Goal: Task Accomplishment & Management: Manage account settings

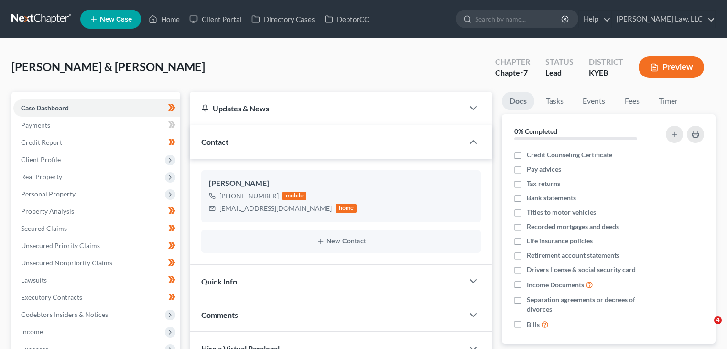
select select "0"
click at [525, 22] on input "search" at bounding box center [519, 19] width 88 height 18
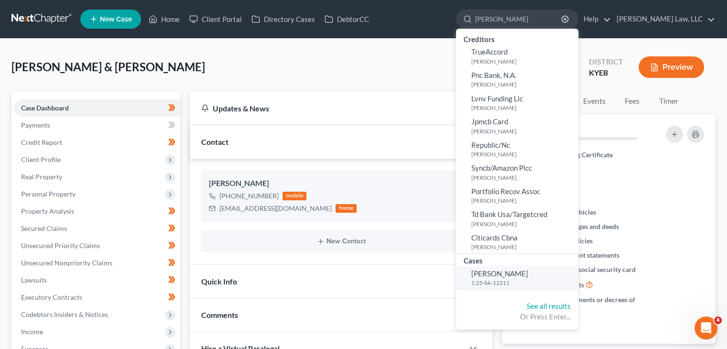
type input "[PERSON_NAME]"
click at [507, 273] on span "[PERSON_NAME]" at bounding box center [499, 273] width 57 height 9
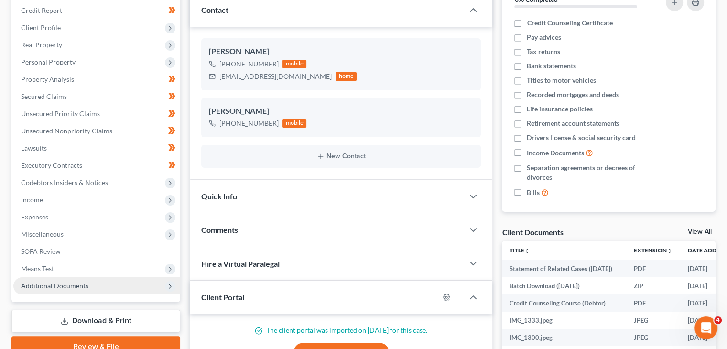
scroll to position [214, 0]
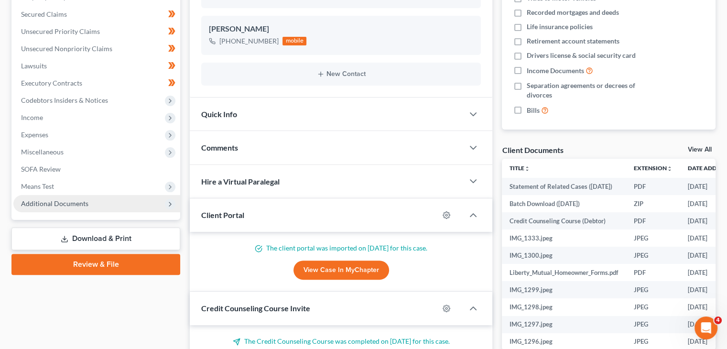
click at [115, 203] on span "Additional Documents" at bounding box center [96, 203] width 167 height 17
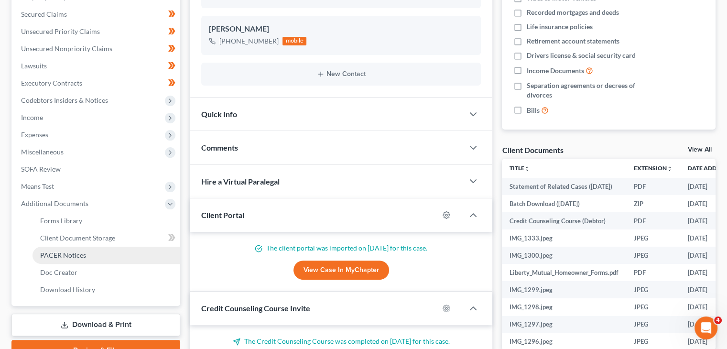
click at [75, 250] on link "PACER Notices" at bounding box center [107, 255] width 148 height 17
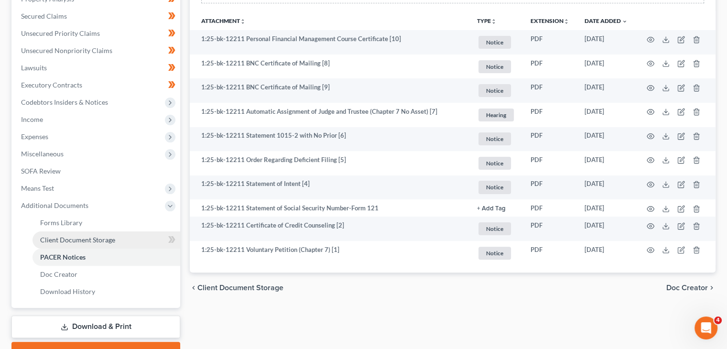
click at [77, 239] on span "Client Document Storage" at bounding box center [77, 240] width 75 height 8
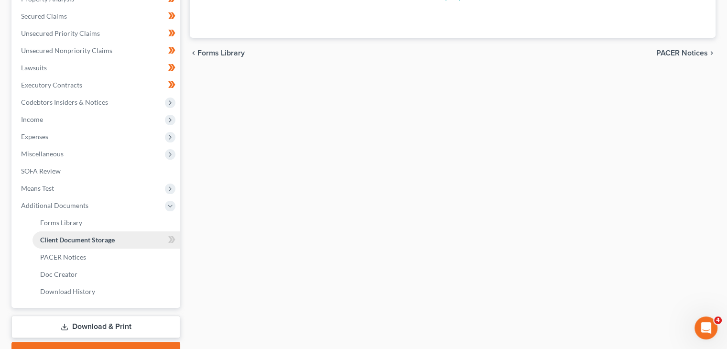
scroll to position [187, 0]
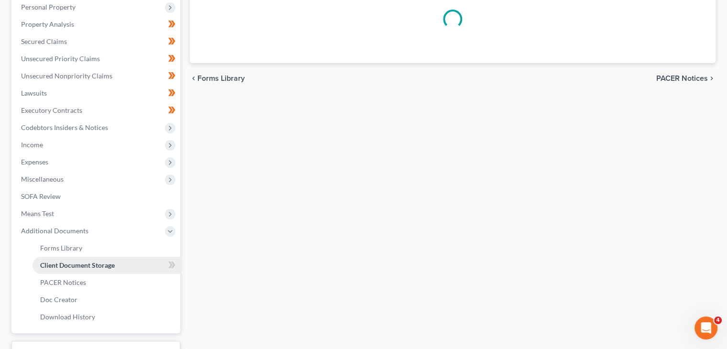
select select "7"
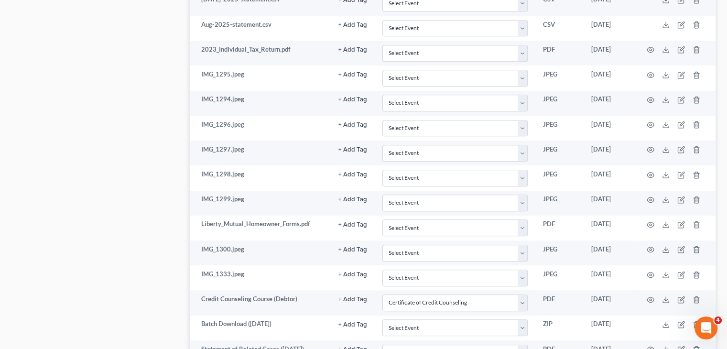
scroll to position [681, 0]
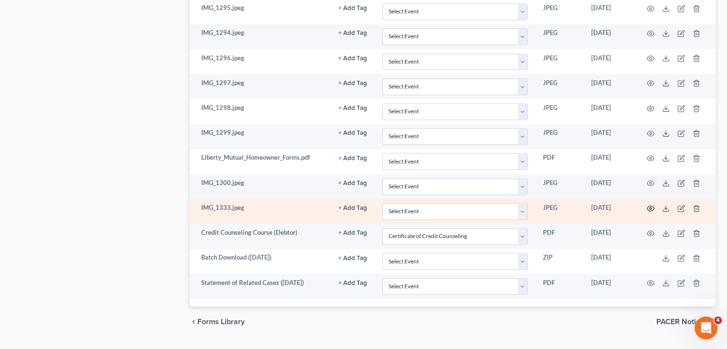
click at [653, 205] on icon "button" at bounding box center [651, 209] width 8 height 8
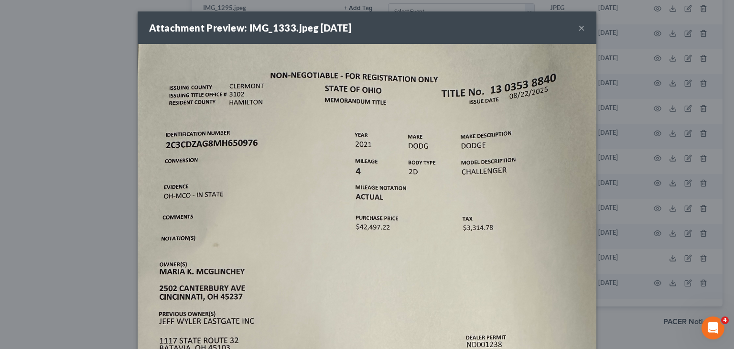
click at [574, 28] on div "Attachment Preview: IMG_1333.jpeg [DATE] ×" at bounding box center [367, 27] width 459 height 33
click at [579, 27] on button "×" at bounding box center [582, 27] width 7 height 11
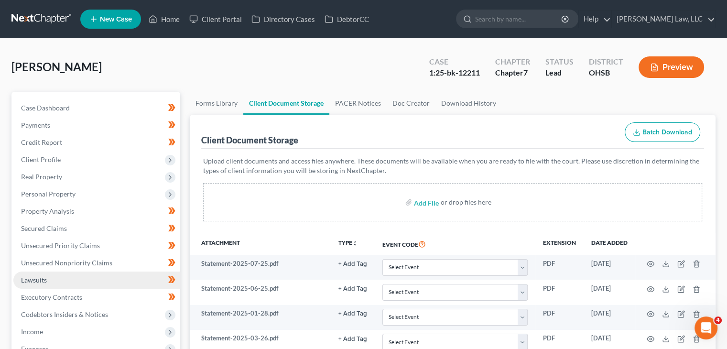
scroll to position [54, 0]
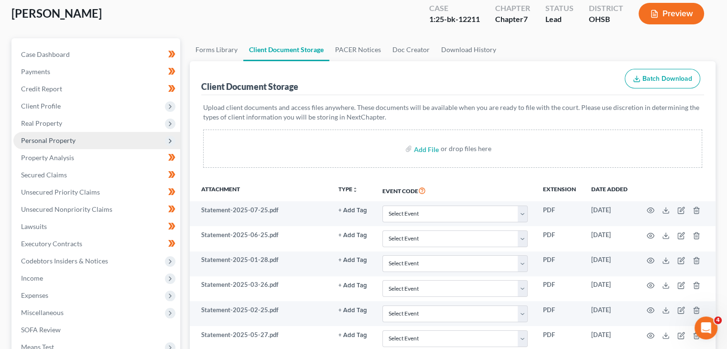
click at [61, 138] on span "Personal Property" at bounding box center [48, 140] width 55 height 8
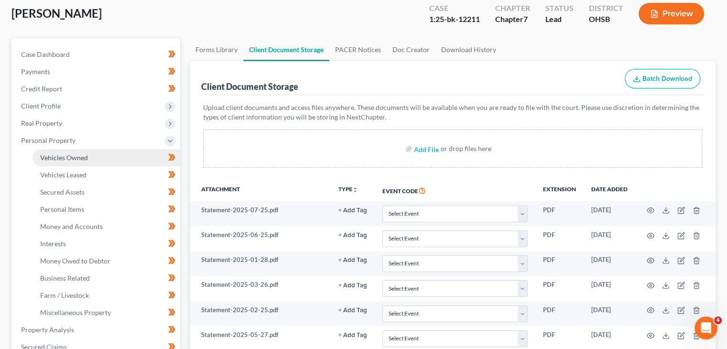
click at [72, 156] on span "Vehicles Owned" at bounding box center [64, 157] width 48 height 8
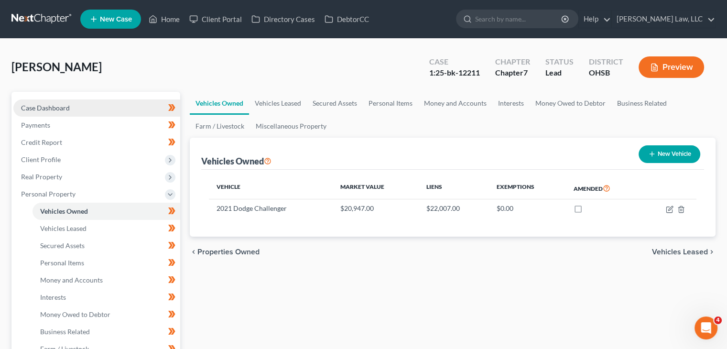
click at [35, 105] on span "Case Dashboard" at bounding box center [45, 108] width 49 height 8
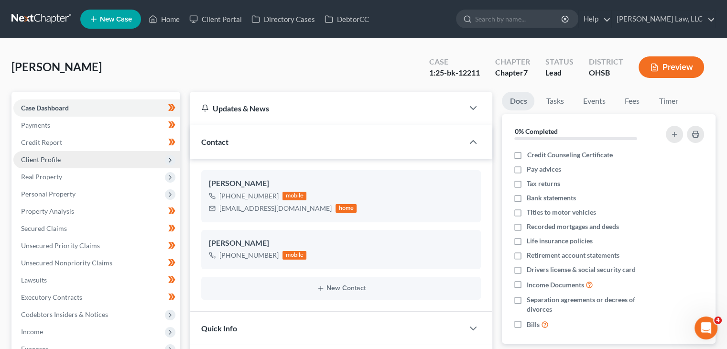
scroll to position [300, 0]
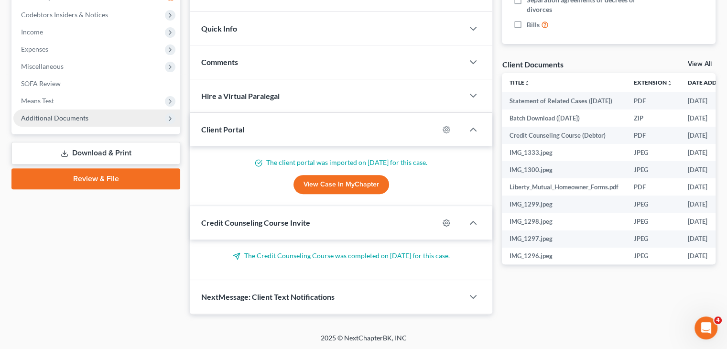
click at [96, 118] on span "Additional Documents" at bounding box center [96, 118] width 167 height 17
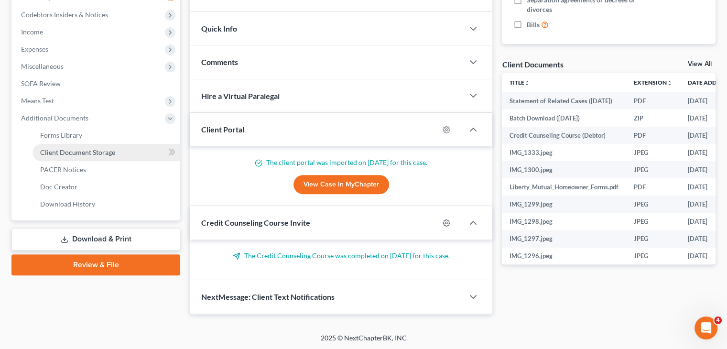
click at [94, 148] on span "Client Document Storage" at bounding box center [77, 152] width 75 height 8
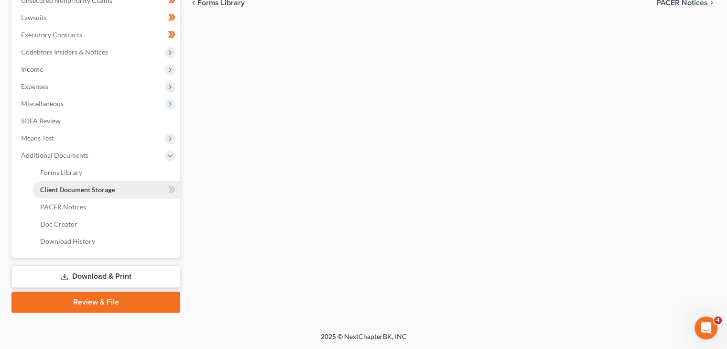
select select "7"
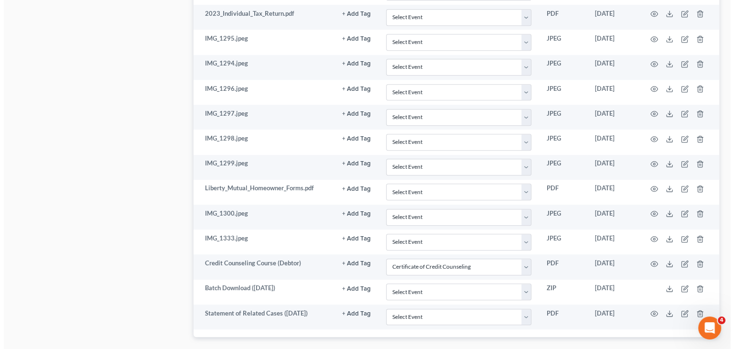
scroll to position [699, 0]
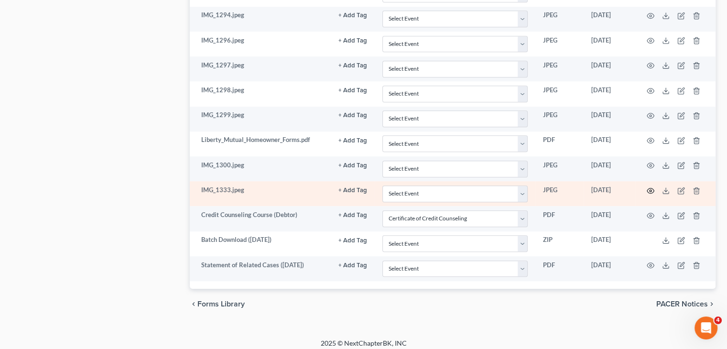
click at [650, 187] on icon "button" at bounding box center [651, 191] width 8 height 8
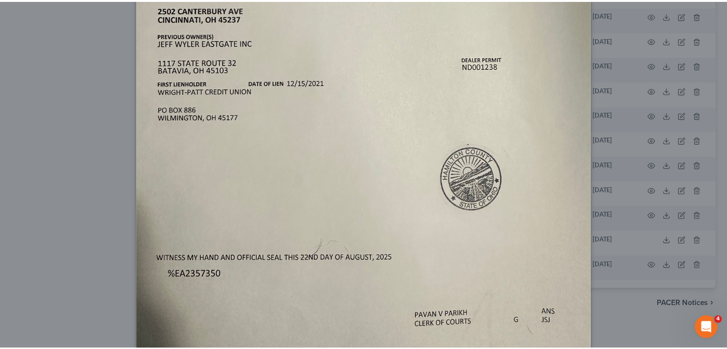
scroll to position [334, 0]
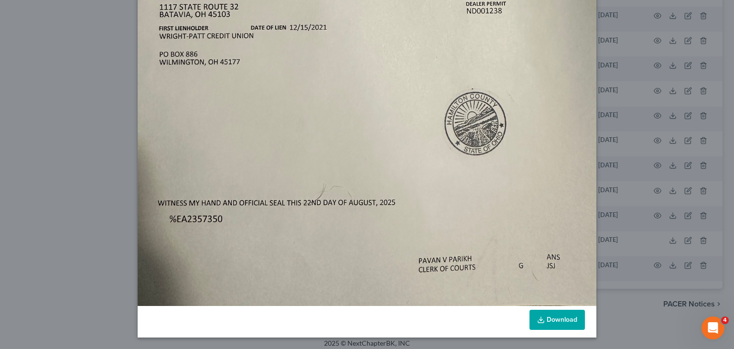
click at [544, 301] on img at bounding box center [367, 8] width 459 height 596
click at [543, 318] on link "Download" at bounding box center [557, 320] width 55 height 20
click at [611, 242] on div "Attachment Preview: IMG_1333.jpeg [DATE] × Download" at bounding box center [367, 174] width 734 height 349
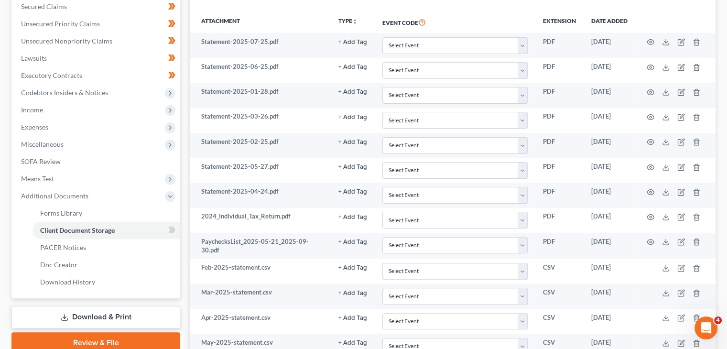
scroll to position [0, 0]
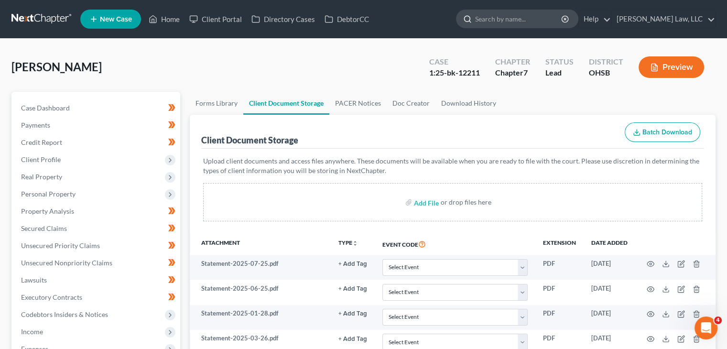
click at [493, 18] on input "search" at bounding box center [519, 19] width 88 height 18
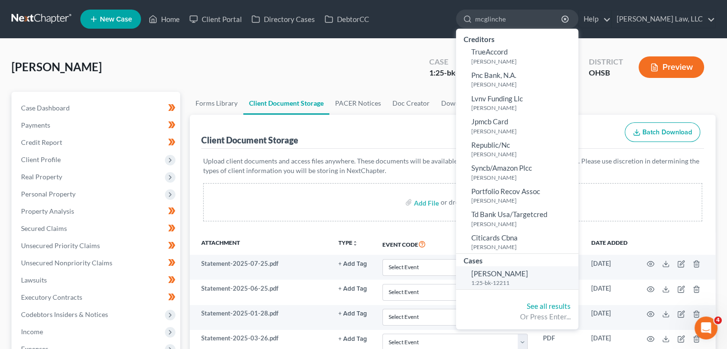
type input "mcglinche"
click at [500, 274] on span "[PERSON_NAME]" at bounding box center [499, 273] width 57 height 9
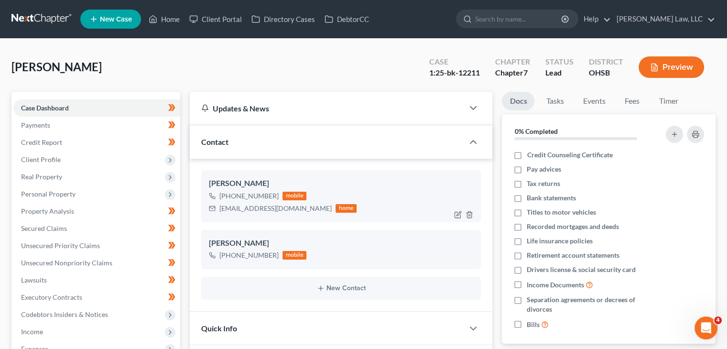
drag, startPoint x: 276, startPoint y: 194, endPoint x: 230, endPoint y: 199, distance: 46.2
click at [230, 199] on div "[PHONE_NUMBER] mobile" at bounding box center [283, 196] width 148 height 12
copy div "513) 581-6508"
click at [545, 14] on input "search" at bounding box center [519, 19] width 88 height 18
type input "n"
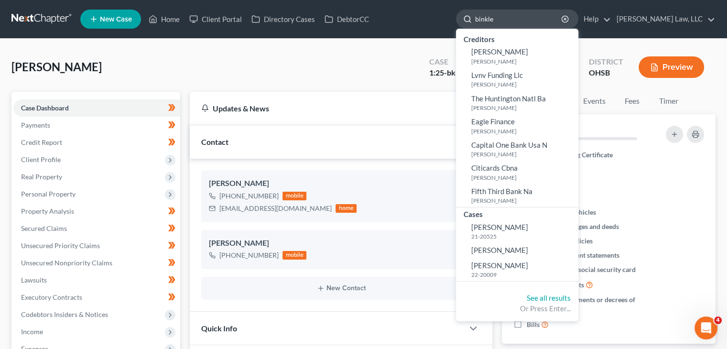
type input "[PERSON_NAME]"
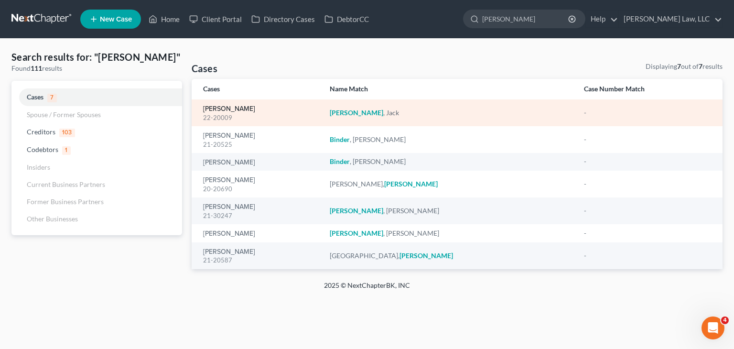
click at [215, 110] on link "[PERSON_NAME]" at bounding box center [229, 109] width 52 height 7
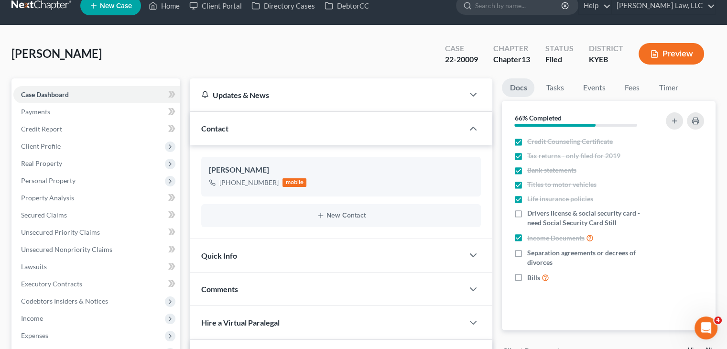
scroll to position [3, 0]
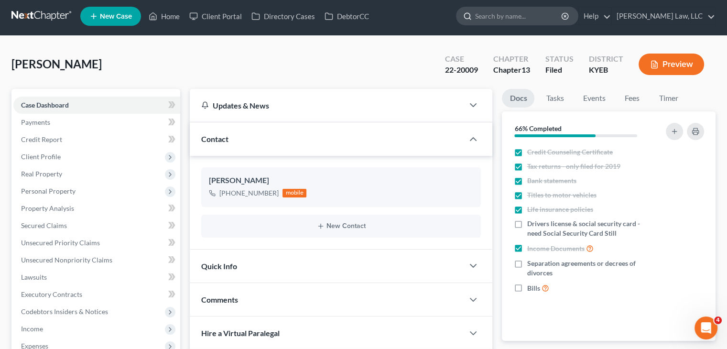
click at [537, 8] on input "search" at bounding box center [519, 16] width 88 height 18
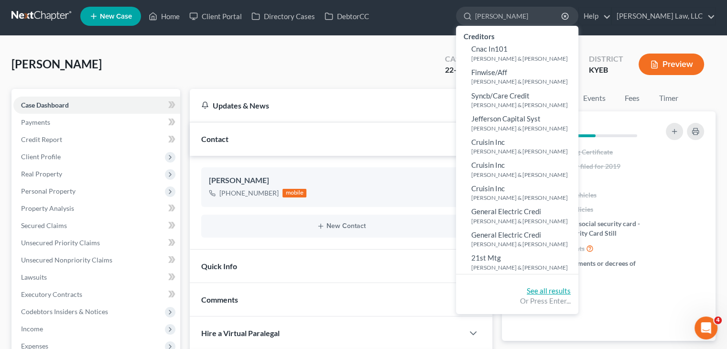
type input "[PERSON_NAME]"
click at [541, 292] on link "See all results" at bounding box center [549, 290] width 44 height 9
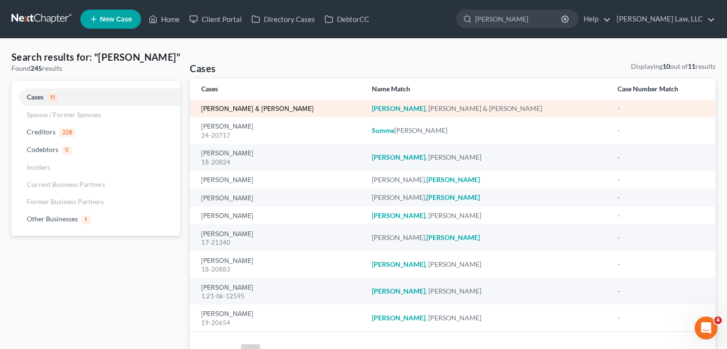
click at [227, 108] on link "[PERSON_NAME] & [PERSON_NAME]" at bounding box center [257, 109] width 112 height 7
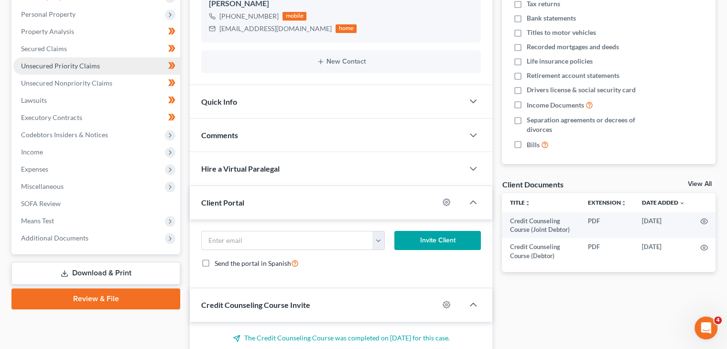
scroll to position [182, 0]
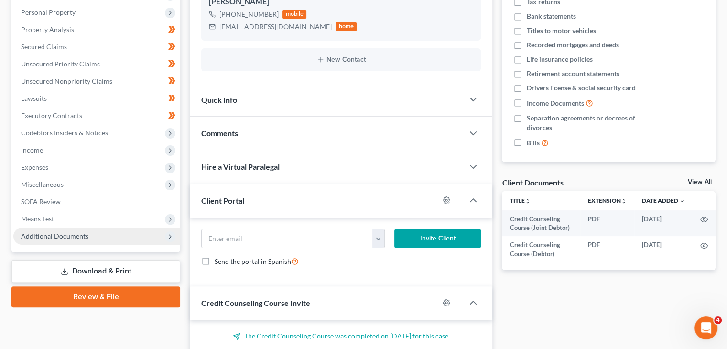
click at [92, 241] on span "Additional Documents" at bounding box center [96, 236] width 167 height 17
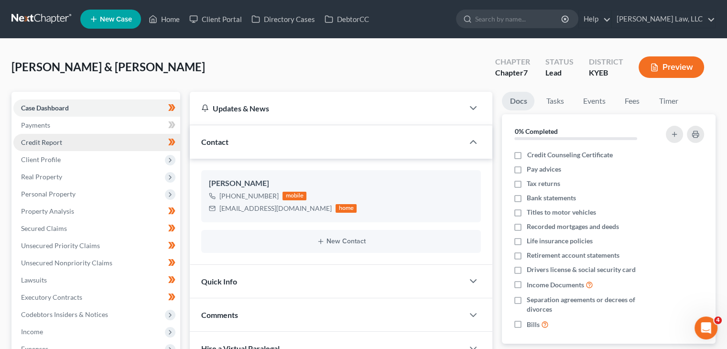
scroll to position [13, 0]
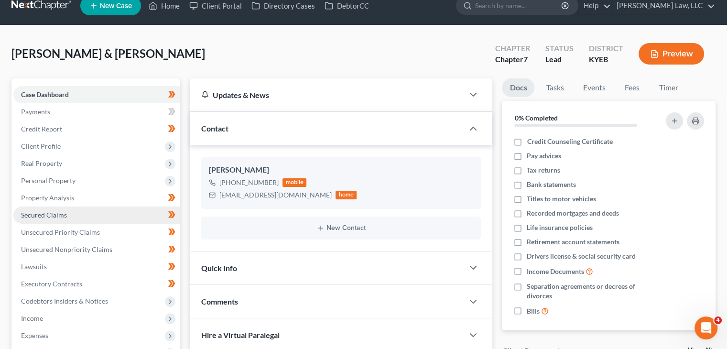
click at [138, 220] on link "Secured Claims" at bounding box center [96, 215] width 167 height 17
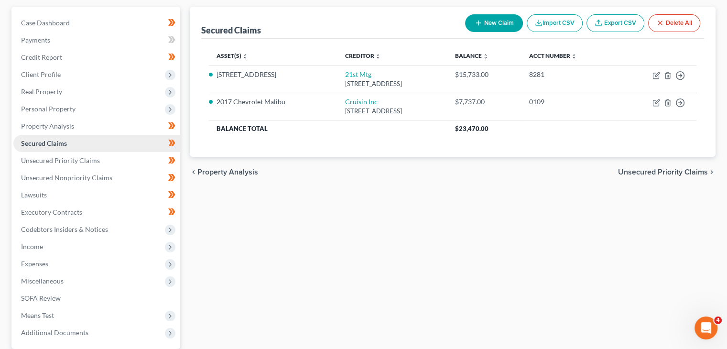
scroll to position [86, 0]
click at [86, 110] on span "Personal Property" at bounding box center [96, 108] width 167 height 17
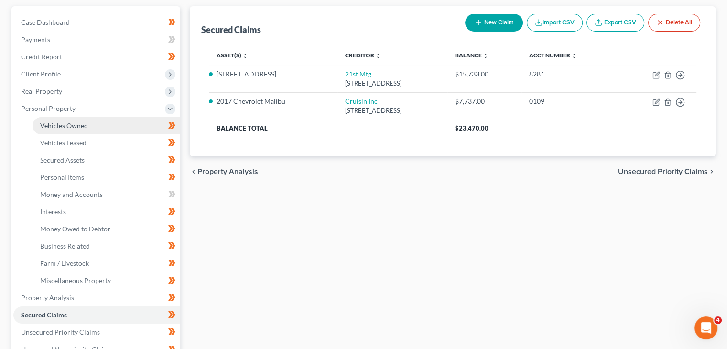
click at [87, 121] on link "Vehicles Owned" at bounding box center [107, 125] width 148 height 17
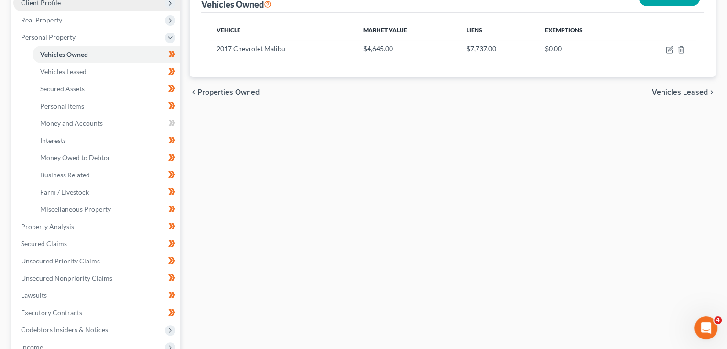
scroll to position [166, 0]
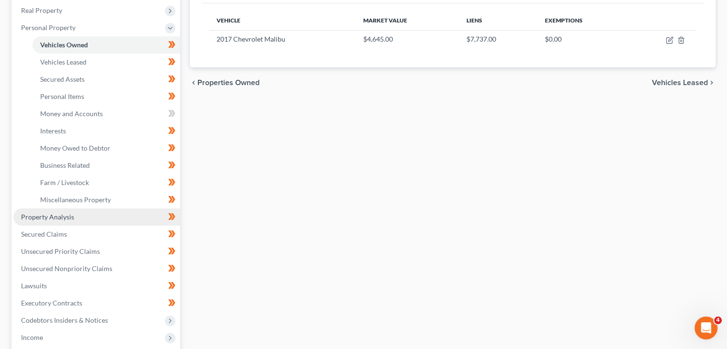
click at [119, 214] on link "Property Analysis" at bounding box center [96, 216] width 167 height 17
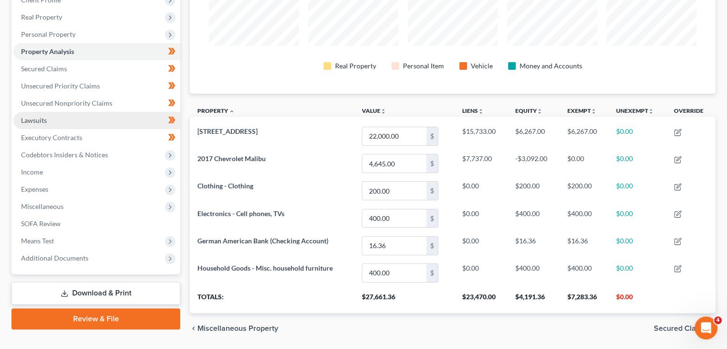
scroll to position [179, 0]
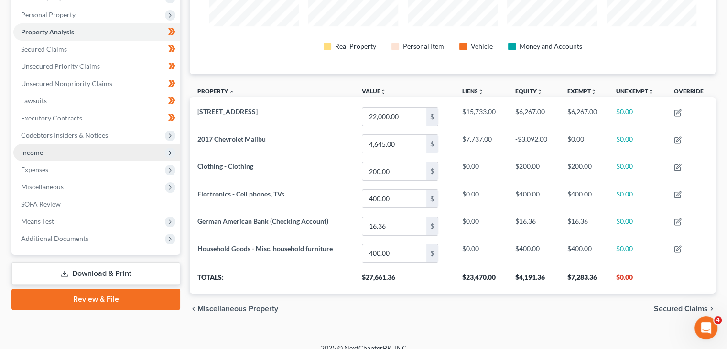
click at [91, 148] on span "Income" at bounding box center [96, 152] width 167 height 17
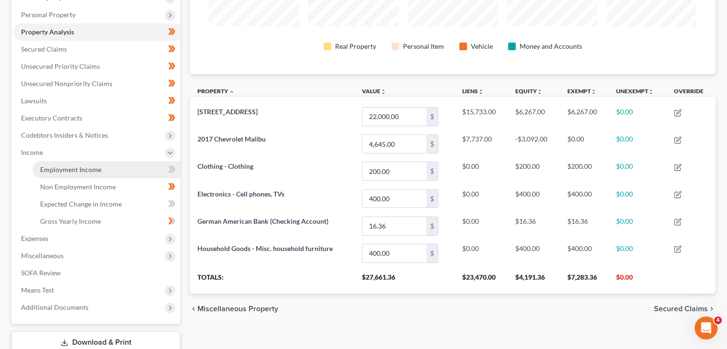
click at [75, 171] on span "Employment Income" at bounding box center [70, 169] width 61 height 8
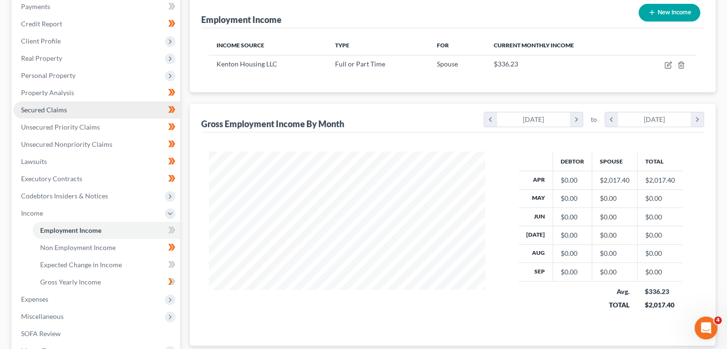
scroll to position [121, 0]
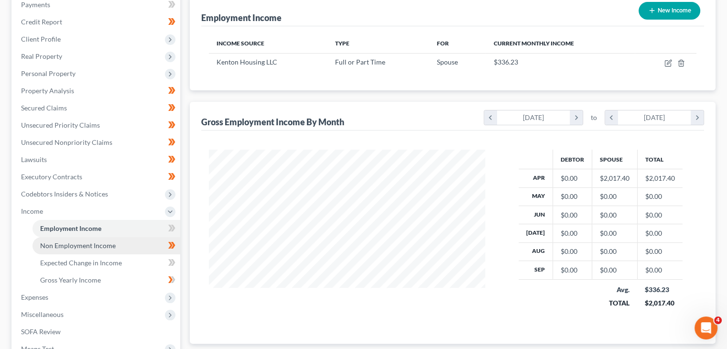
click at [115, 250] on link "Non Employment Income" at bounding box center [107, 245] width 148 height 17
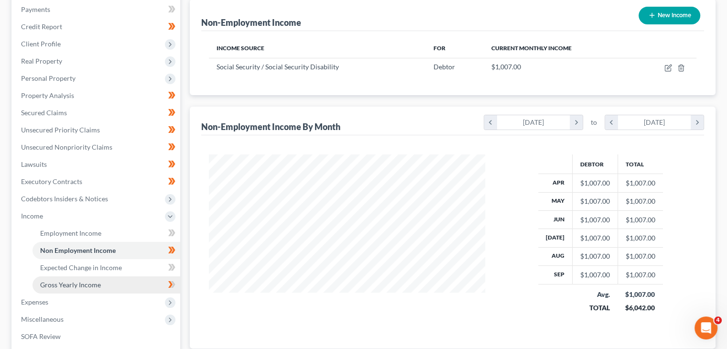
click at [103, 286] on link "Gross Yearly Income" at bounding box center [107, 284] width 148 height 17
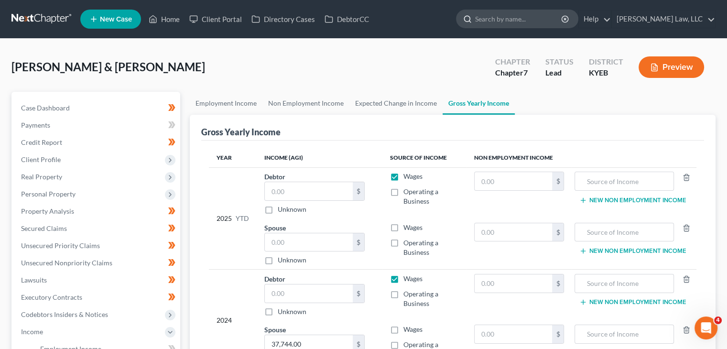
click at [497, 27] on input "search" at bounding box center [519, 19] width 88 height 18
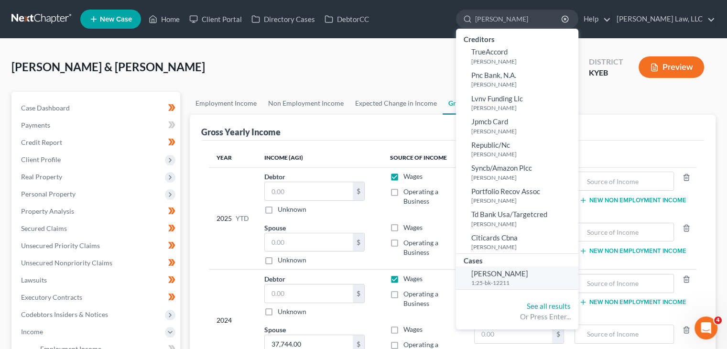
type input "[PERSON_NAME]"
click at [491, 271] on span "[PERSON_NAME]" at bounding box center [499, 273] width 57 height 9
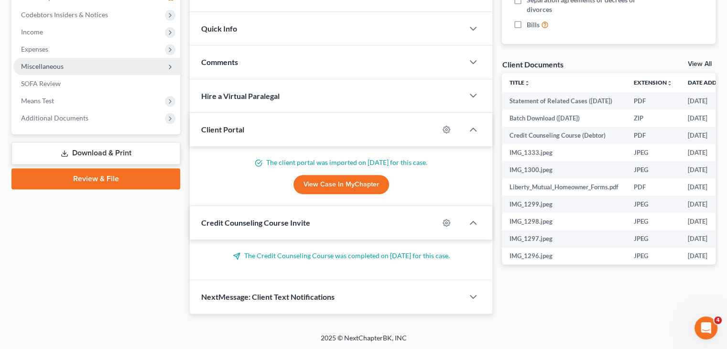
scroll to position [299, 0]
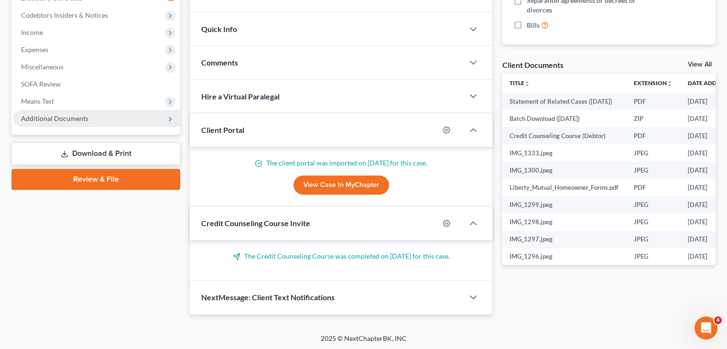
click at [74, 114] on span "Additional Documents" at bounding box center [54, 118] width 67 height 8
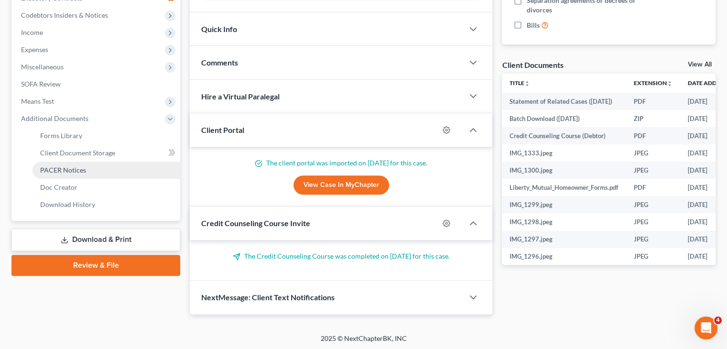
click at [63, 173] on span "PACER Notices" at bounding box center [63, 170] width 46 height 8
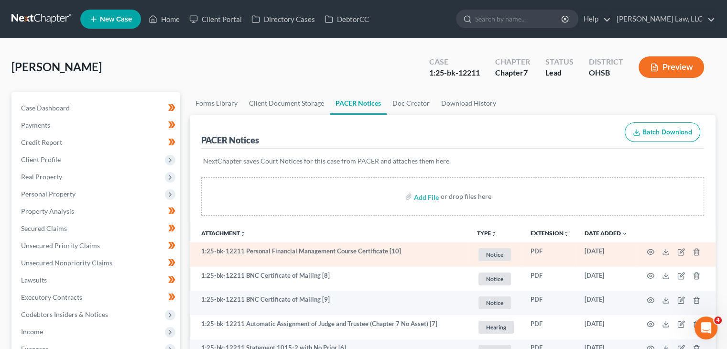
scroll to position [87, 0]
